Goal: Information Seeking & Learning: Learn about a topic

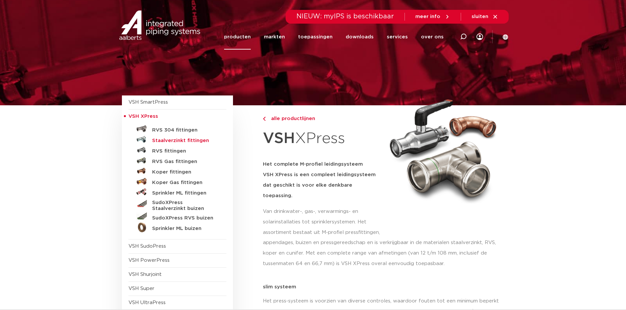
click at [170, 141] on h5 "Staalverzinkt fittingen" at bounding box center [184, 141] width 65 height 6
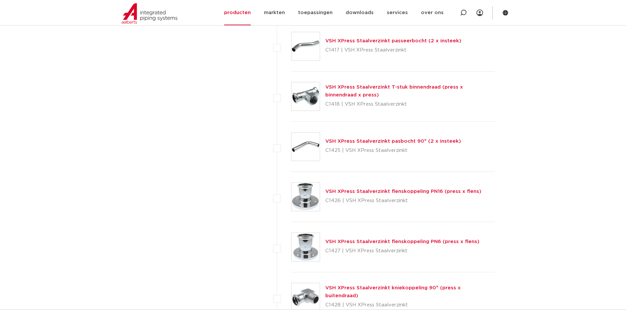
scroll to position [942, 0]
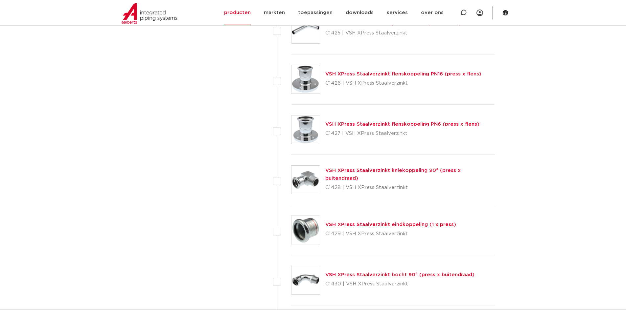
click at [363, 73] on link "VSH XPress Staalverzinkt flenskoppeling PN16 (press x flens)" at bounding box center [403, 74] width 156 height 5
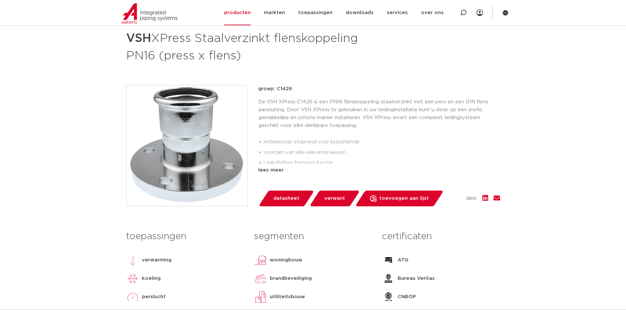
scroll to position [99, 0]
click at [263, 171] on div "lees meer" at bounding box center [379, 170] width 242 height 8
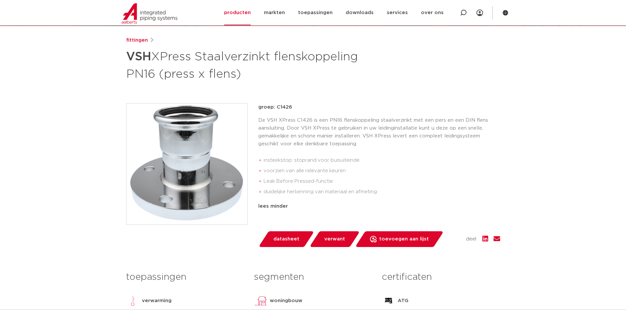
scroll to position [0, 0]
